Goal: Find specific page/section: Find specific page/section

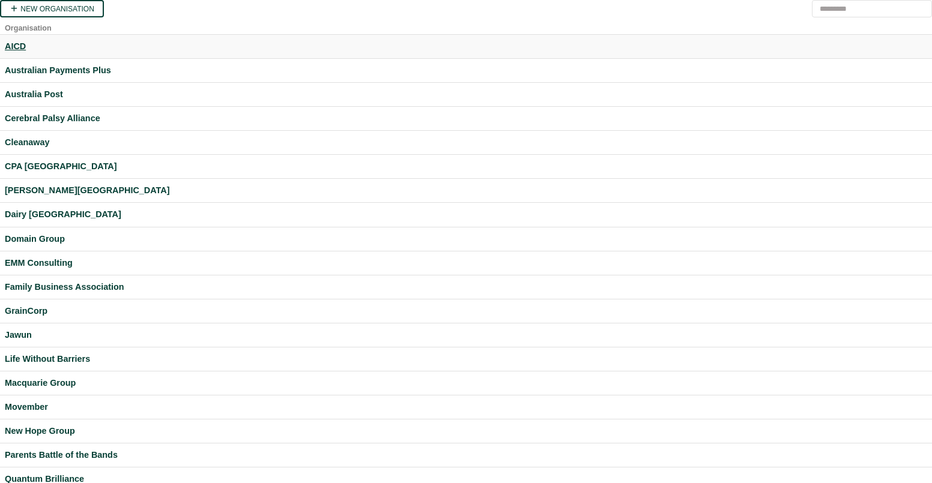
click at [18, 45] on div "AICD" at bounding box center [466, 47] width 922 height 14
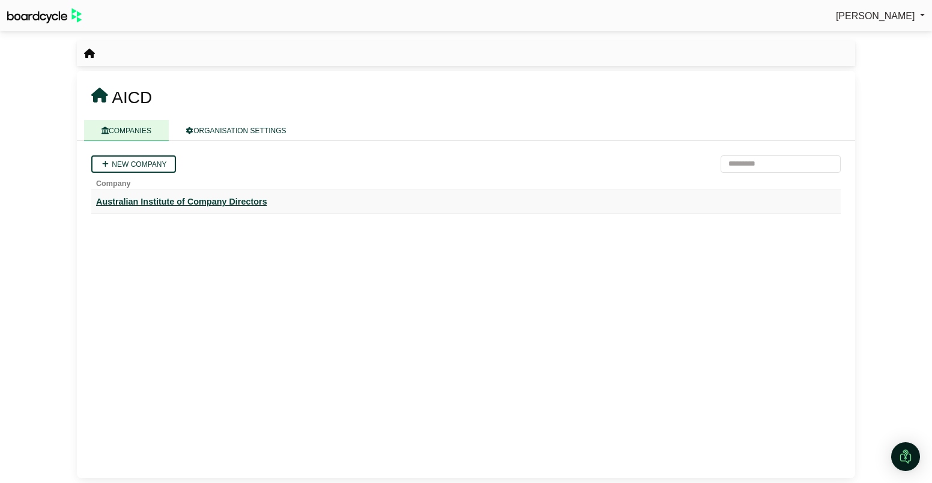
drag, startPoint x: 213, startPoint y: 198, endPoint x: 225, endPoint y: 198, distance: 11.4
click at [213, 198] on div "Australian Institute of Company Directors" at bounding box center [466, 202] width 740 height 14
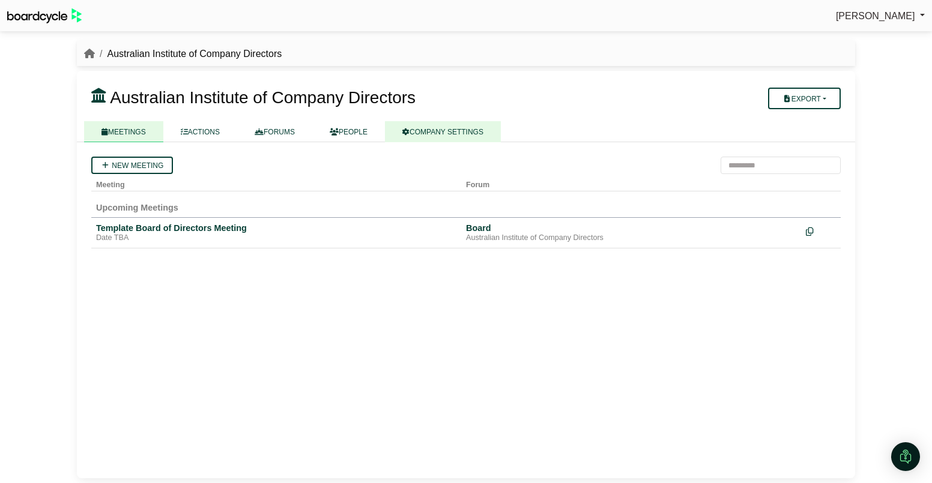
click at [438, 136] on link "COMPANY SETTINGS" at bounding box center [443, 131] width 116 height 21
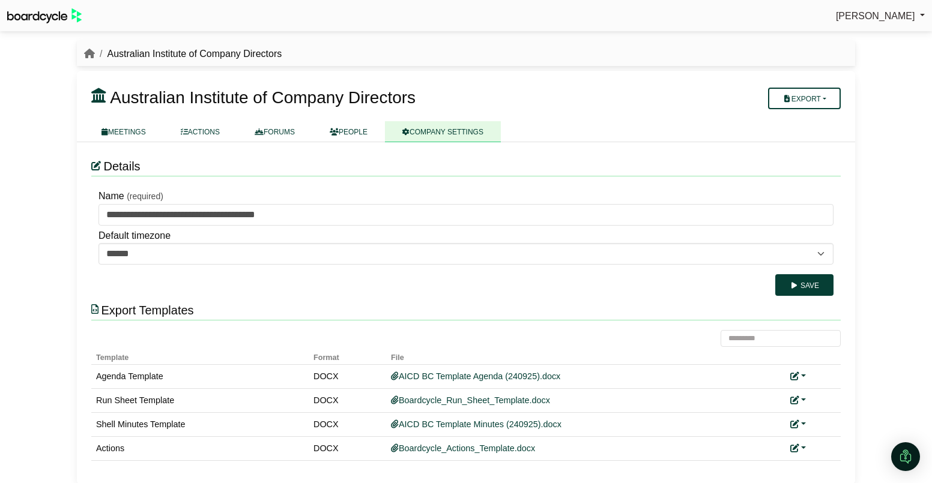
scroll to position [7, 0]
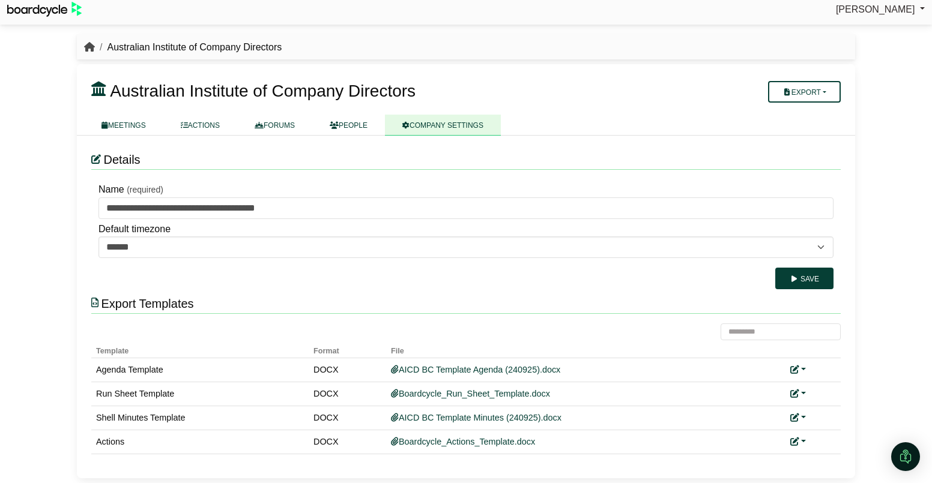
click at [90, 46] on icon "breadcrumb" at bounding box center [89, 47] width 11 height 10
